Goal: Information Seeking & Learning: Learn about a topic

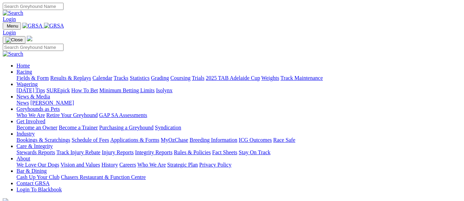
scroll to position [240, 0]
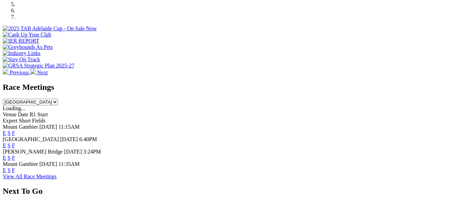
click at [15, 167] on link "F" at bounding box center [13, 170] width 3 height 6
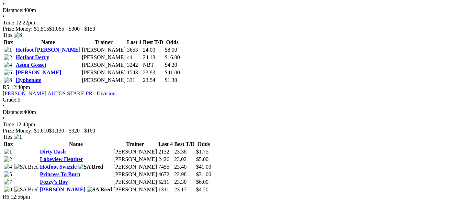
scroll to position [721, 0]
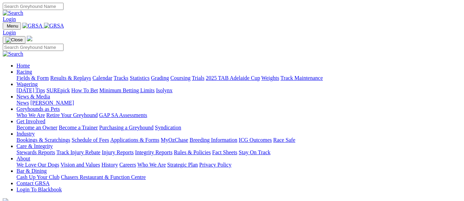
scroll to position [240, 0]
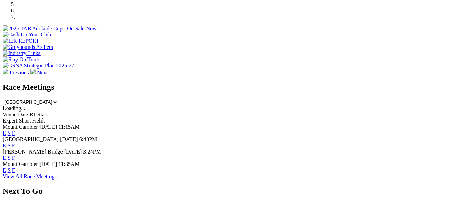
click at [6, 167] on link "E" at bounding box center [4, 170] width 3 height 6
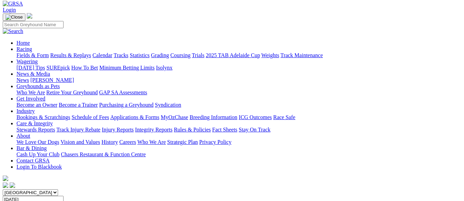
scroll to position [34, 0]
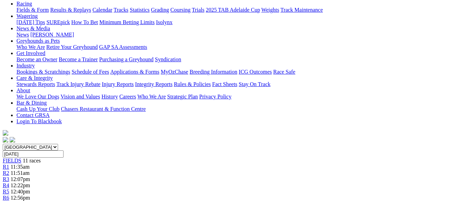
scroll to position [69, 0]
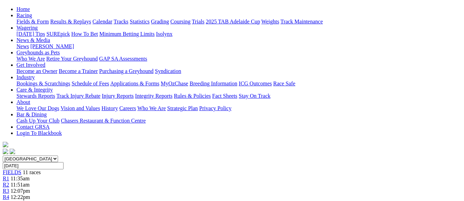
click at [9, 181] on link "R2" at bounding box center [6, 184] width 7 height 6
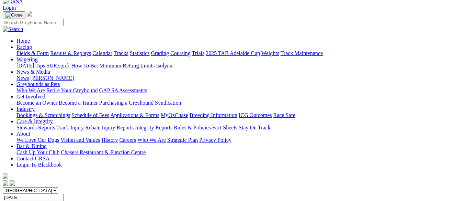
scroll to position [34, 0]
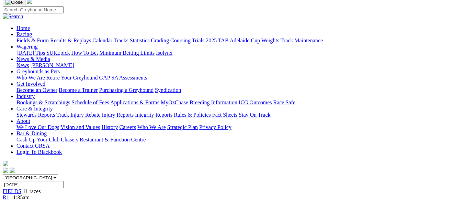
scroll to position [34, 0]
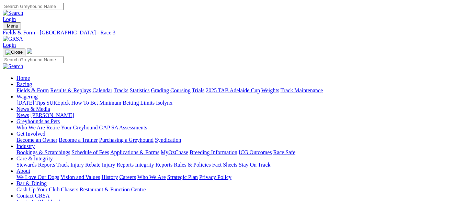
scroll to position [16, 0]
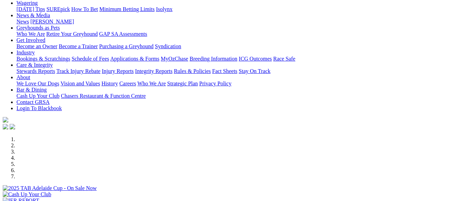
scroll to position [69, 0]
